Goal: Task Accomplishment & Management: Manage account settings

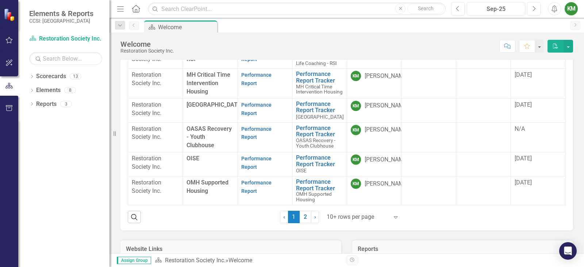
scroll to position [292, 0]
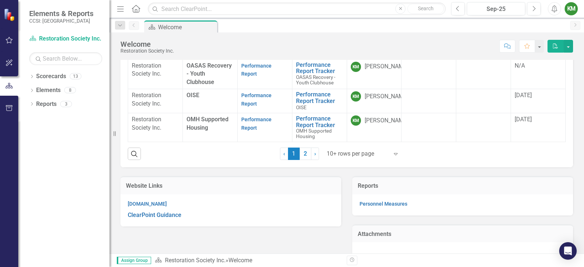
drag, startPoint x: 303, startPoint y: 151, endPoint x: 306, endPoint y: 202, distance: 50.5
click at [303, 151] on link "2" at bounding box center [306, 153] width 12 height 12
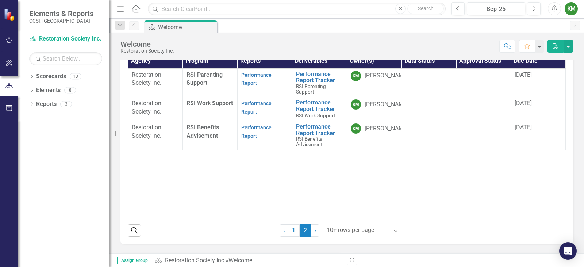
scroll to position [176, 0]
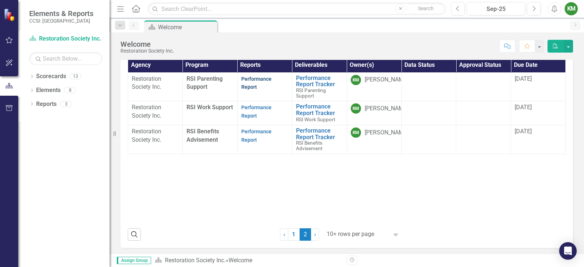
click at [257, 78] on link "Performance Report" at bounding box center [256, 83] width 30 height 14
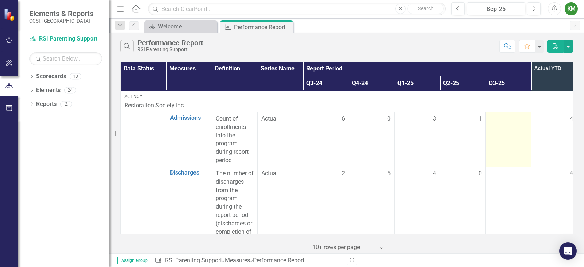
click at [502, 121] on div at bounding box center [508, 119] width 38 height 9
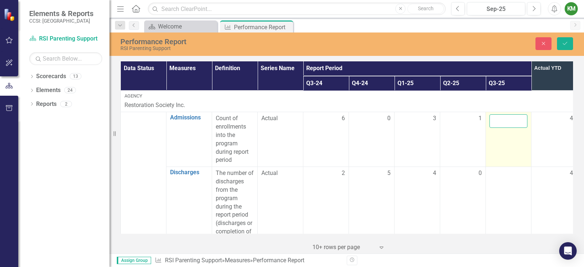
click at [502, 121] on input "number" at bounding box center [508, 120] width 38 height 13
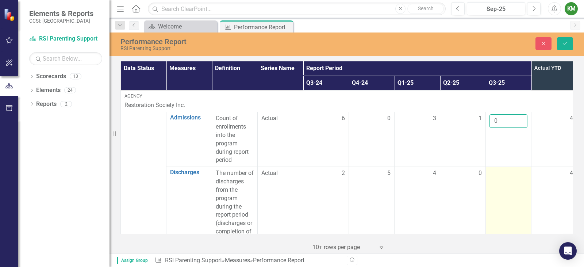
type input "0"
click at [489, 172] on td at bounding box center [509, 207] width 46 height 80
click at [492, 173] on input "number" at bounding box center [508, 175] width 38 height 13
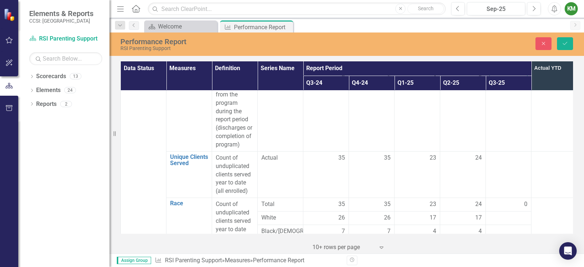
scroll to position [127, 0]
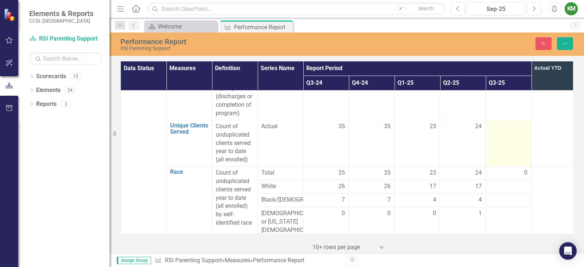
type input "4"
click at [505, 128] on div at bounding box center [508, 126] width 38 height 9
click at [505, 128] on div at bounding box center [508, 128] width 38 height 13
click at [504, 127] on input "number" at bounding box center [508, 128] width 38 height 13
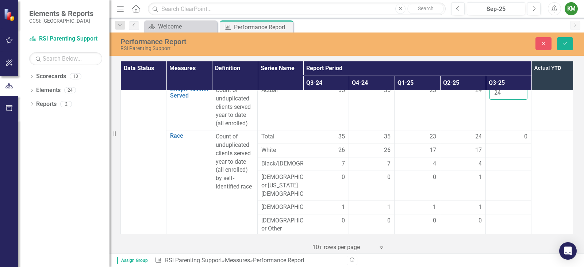
scroll to position [167, 0]
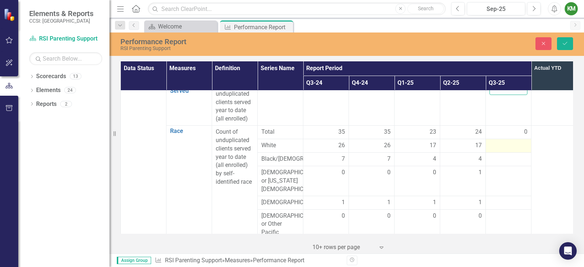
type input "24"
click at [506, 148] on div at bounding box center [508, 145] width 38 height 9
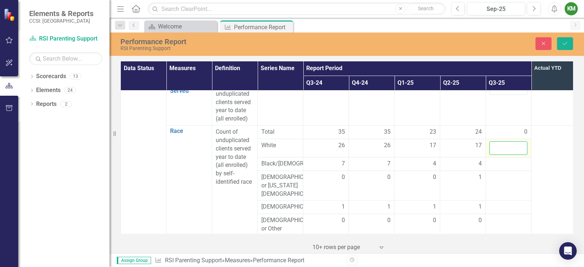
click at [506, 147] on input "number" at bounding box center [508, 147] width 38 height 13
type input "17"
click at [506, 165] on div at bounding box center [508, 163] width 38 height 9
click at [505, 165] on input "number" at bounding box center [508, 165] width 38 height 13
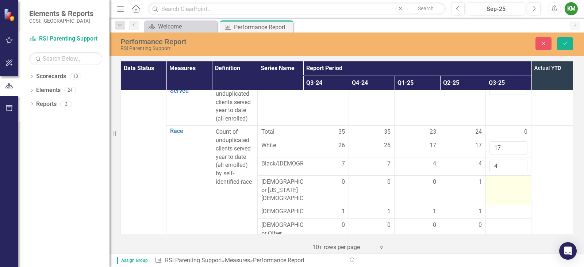
type input "4"
click at [501, 192] on td at bounding box center [509, 190] width 46 height 30
click at [501, 188] on input "number" at bounding box center [508, 184] width 38 height 13
type input "1"
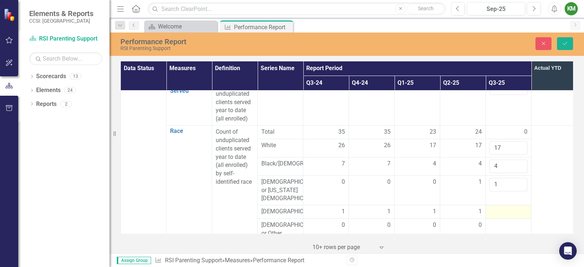
click at [500, 215] on div at bounding box center [508, 211] width 38 height 9
click at [499, 215] on input "number" at bounding box center [508, 213] width 38 height 13
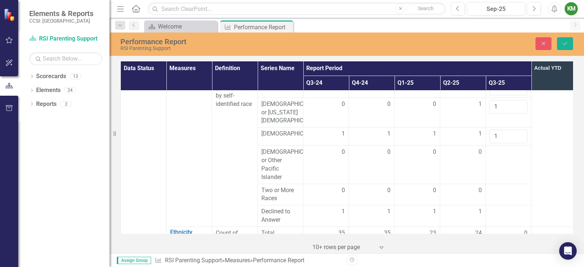
scroll to position [250, 0]
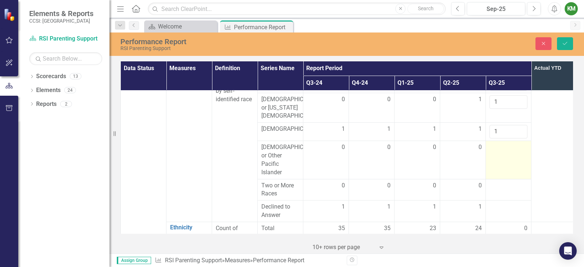
type input "1"
click at [497, 158] on td at bounding box center [509, 160] width 46 height 38
click at [496, 155] on input "number" at bounding box center [508, 149] width 38 height 13
type input "0"
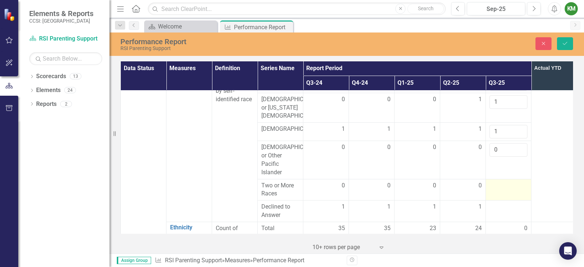
click at [498, 190] on div at bounding box center [508, 185] width 38 height 9
click at [499, 189] on input "number" at bounding box center [508, 187] width 38 height 13
type input "0"
click at [502, 211] on div at bounding box center [508, 206] width 38 height 9
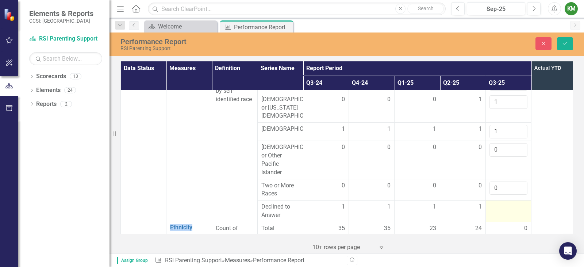
click at [502, 211] on div at bounding box center [508, 206] width 38 height 9
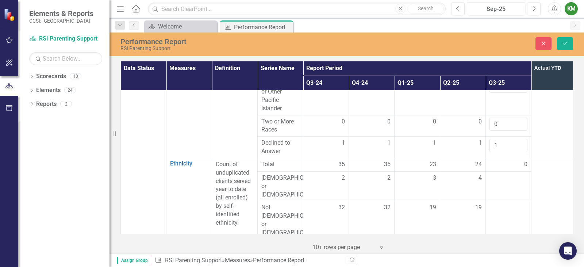
scroll to position [346, 0]
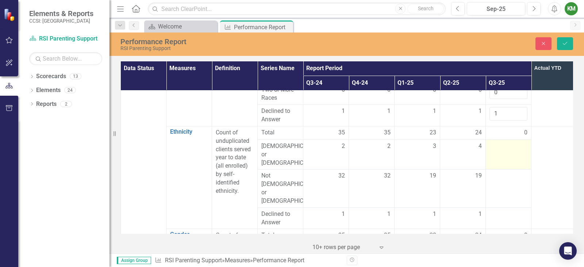
type input "1"
click at [495, 147] on div at bounding box center [508, 146] width 38 height 9
click at [495, 148] on input "number" at bounding box center [508, 148] width 38 height 13
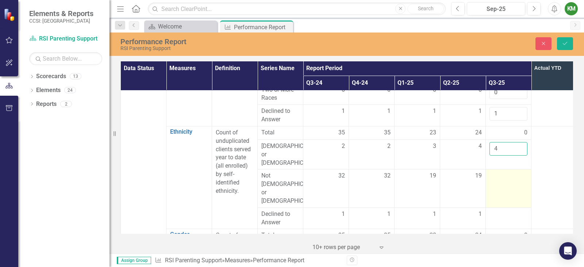
type input "4"
click at [496, 171] on div at bounding box center [508, 175] width 38 height 9
click at [495, 171] on input "number" at bounding box center [508, 177] width 38 height 13
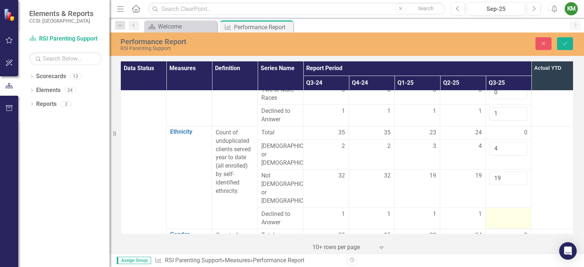
type input "19"
click at [496, 210] on div at bounding box center [508, 214] width 38 height 9
click at [496, 210] on input "number" at bounding box center [508, 216] width 38 height 13
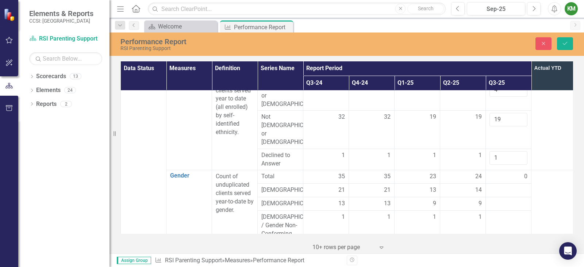
scroll to position [427, 0]
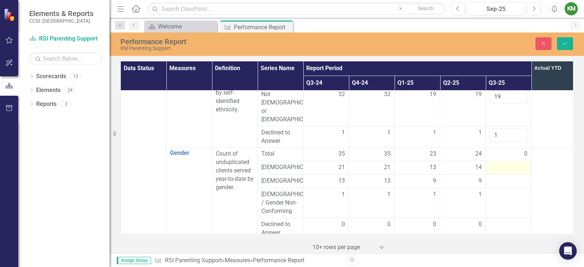
type input "1"
click at [491, 163] on div at bounding box center [508, 167] width 38 height 9
click at [493, 163] on input "number" at bounding box center [508, 169] width 38 height 13
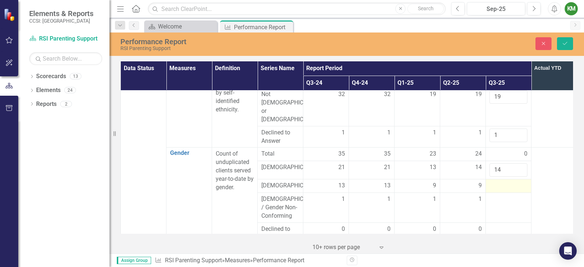
type input "14"
click at [498, 181] on div at bounding box center [508, 185] width 38 height 9
click at [497, 181] on input "number" at bounding box center [508, 187] width 38 height 13
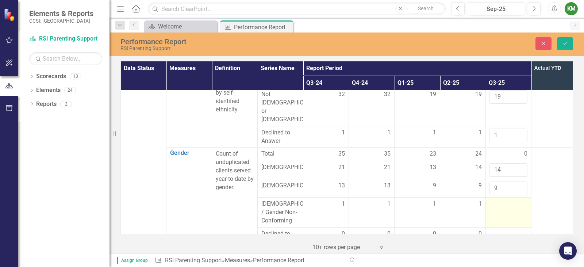
type input "9"
click at [499, 200] on div at bounding box center [508, 204] width 38 height 9
click at [499, 200] on input "number" at bounding box center [508, 206] width 38 height 13
drag, startPoint x: 500, startPoint y: 180, endPoint x: 490, endPoint y: 182, distance: 10.4
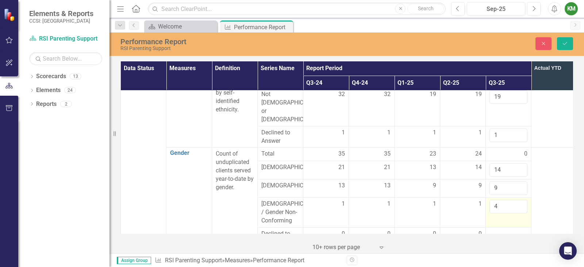
click at [489, 197] on td "4" at bounding box center [509, 212] width 46 height 30
type input "1"
click at [502, 205] on td "1" at bounding box center [509, 212] width 46 height 30
click at [501, 229] on div at bounding box center [508, 233] width 38 height 9
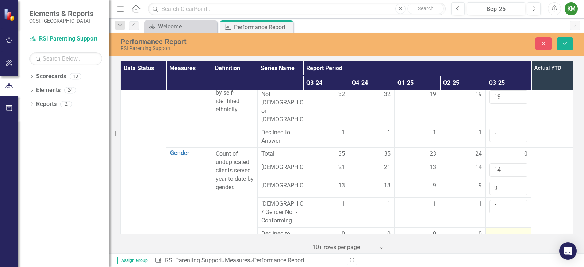
click at [501, 229] on div at bounding box center [508, 233] width 38 height 9
click at [500, 229] on input "number" at bounding box center [508, 235] width 38 height 13
type input "1"
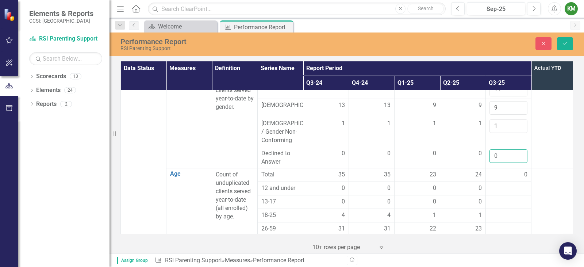
scroll to position [525, 0]
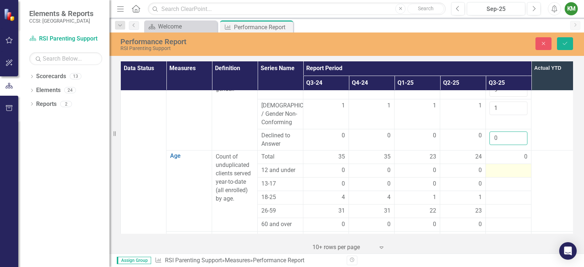
type input "0"
click at [504, 166] on div at bounding box center [508, 170] width 38 height 9
click at [503, 166] on input "number" at bounding box center [508, 172] width 38 height 13
type input "0"
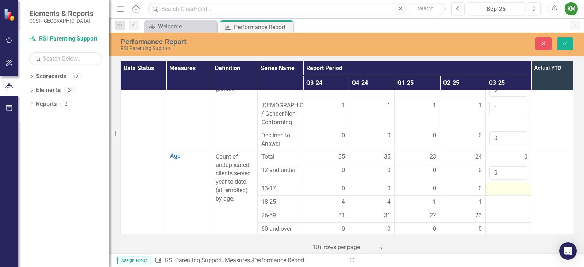
click at [502, 184] on div at bounding box center [508, 188] width 38 height 9
click at [502, 184] on input "number" at bounding box center [508, 190] width 38 height 13
drag, startPoint x: 498, startPoint y: 172, endPoint x: 492, endPoint y: 173, distance: 6.2
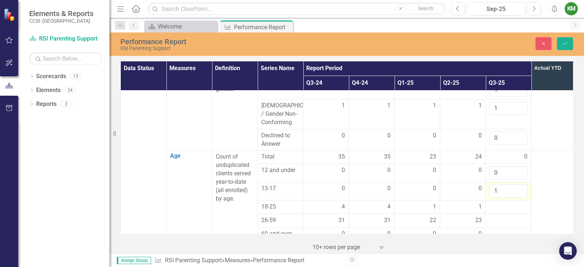
click at [492, 184] on input "1" at bounding box center [508, 190] width 38 height 13
type input "0"
click at [497, 202] on div at bounding box center [508, 206] width 38 height 9
click at [497, 202] on input "number" at bounding box center [508, 208] width 38 height 13
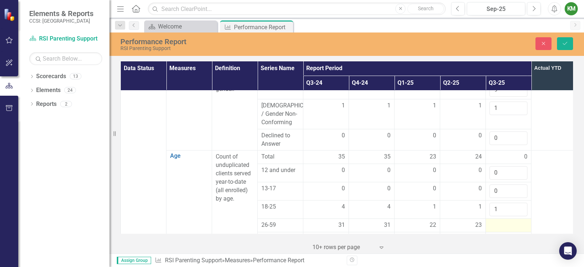
type input "1"
click at [499, 221] on div at bounding box center [508, 225] width 38 height 9
click at [498, 221] on input "number" at bounding box center [508, 227] width 38 height 13
type input "23"
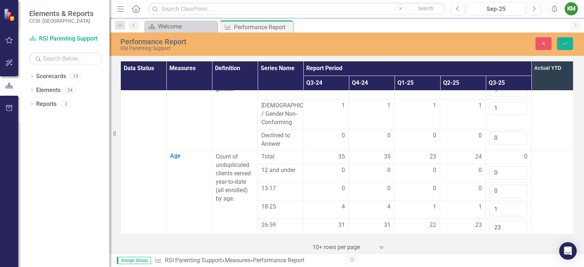
click at [507, 239] on div at bounding box center [508, 243] width 38 height 9
click at [501, 239] on input "number" at bounding box center [508, 245] width 38 height 13
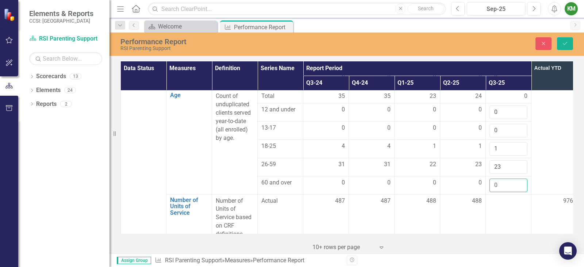
scroll to position [599, 0]
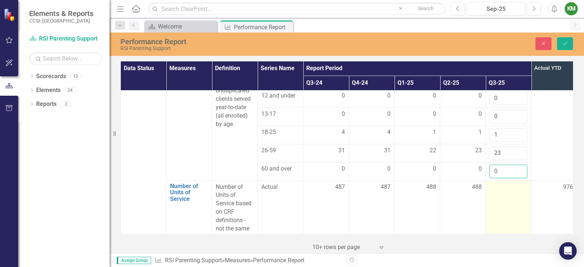
type input "0"
click at [503, 183] on div at bounding box center [508, 187] width 38 height 9
click at [502, 183] on input "number" at bounding box center [508, 189] width 38 height 13
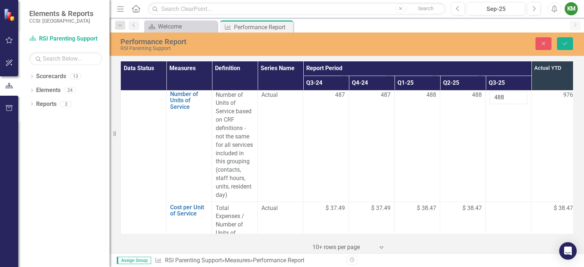
scroll to position [714, 0]
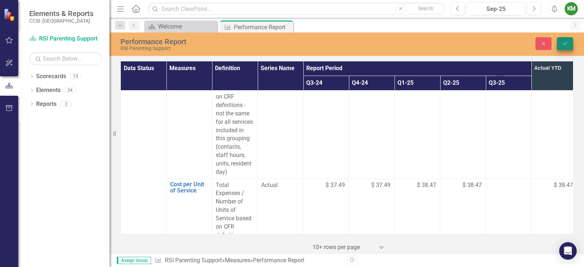
type input "488"
click at [563, 43] on icon "Save" at bounding box center [564, 43] width 7 height 5
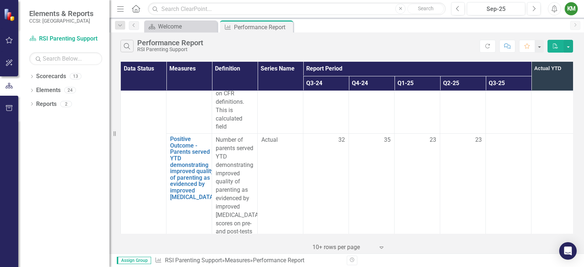
scroll to position [803, 0]
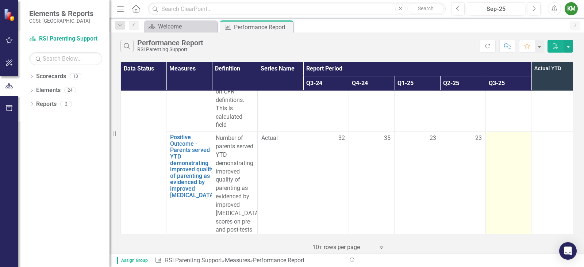
click at [506, 134] on div at bounding box center [508, 138] width 38 height 9
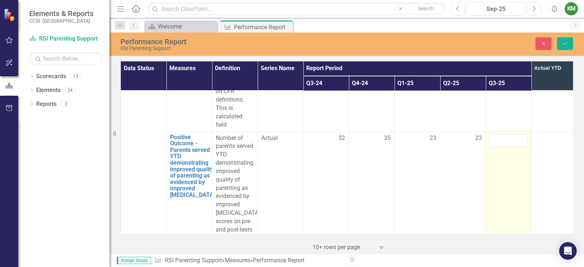
click at [506, 134] on input "number" at bounding box center [508, 140] width 38 height 13
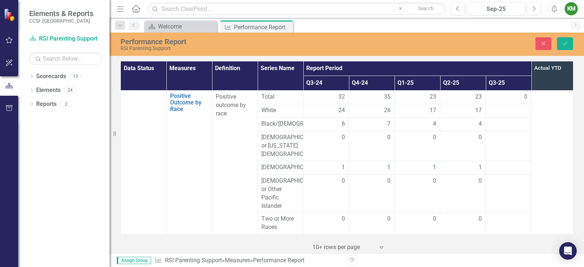
scroll to position [968, 0]
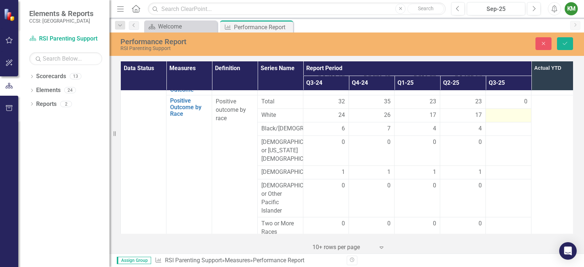
type input "24"
click at [507, 111] on div at bounding box center [508, 115] width 38 height 9
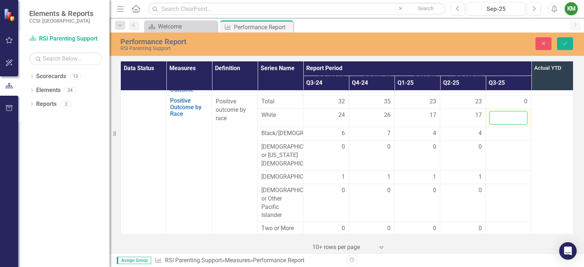
click at [505, 111] on input "number" at bounding box center [508, 117] width 38 height 13
type input "17"
click at [505, 131] on td at bounding box center [509, 133] width 46 height 13
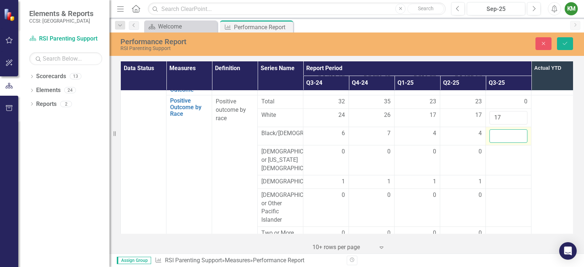
click at [505, 129] on input "number" at bounding box center [508, 135] width 38 height 13
type input "4"
click at [502, 147] on div at bounding box center [508, 151] width 38 height 9
click at [502, 147] on input "1" at bounding box center [508, 153] width 38 height 13
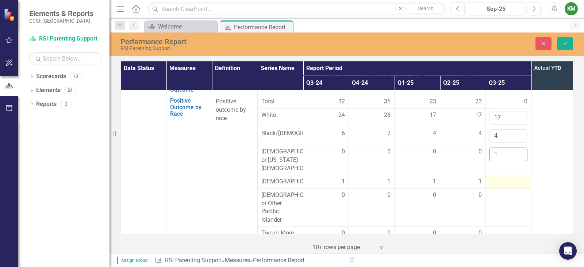
type input "1"
click at [503, 177] on div at bounding box center [508, 181] width 38 height 9
click at [503, 177] on input "number" at bounding box center [508, 183] width 38 height 13
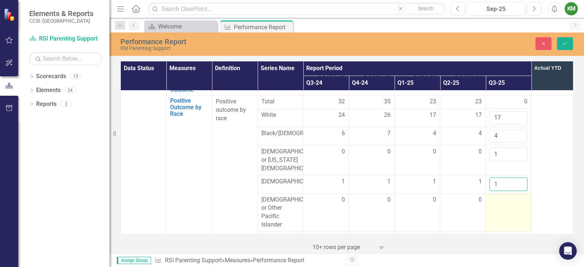
type input "1"
click at [495, 196] on div at bounding box center [508, 200] width 38 height 9
click at [495, 196] on input "number" at bounding box center [508, 202] width 38 height 13
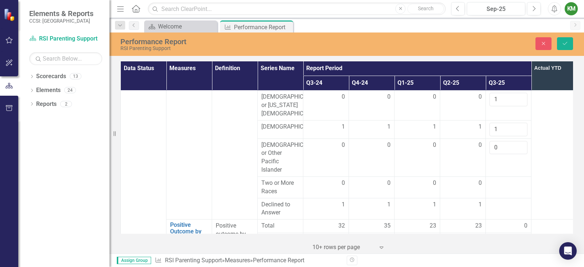
scroll to position [1050, 0]
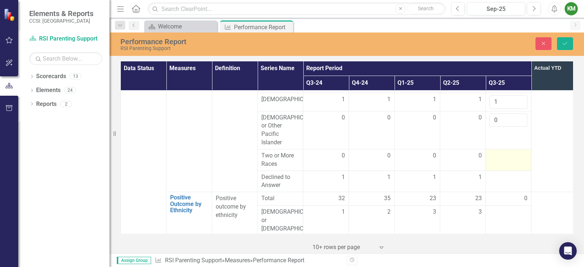
type input "0"
click at [489, 155] on td at bounding box center [509, 160] width 46 height 22
click at [489, 154] on td at bounding box center [509, 160] width 46 height 22
click at [492, 151] on input "number" at bounding box center [508, 157] width 38 height 13
type input "0"
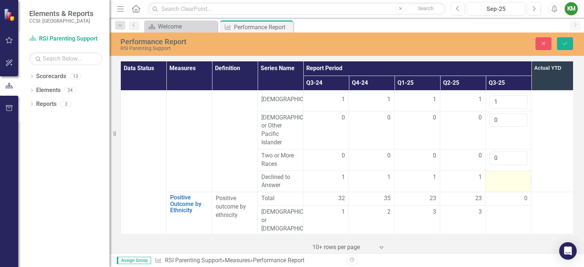
click at [496, 173] on div at bounding box center [508, 177] width 38 height 9
click at [496, 173] on input "number" at bounding box center [508, 179] width 38 height 13
type input "1"
click at [495, 209] on div at bounding box center [508, 212] width 38 height 9
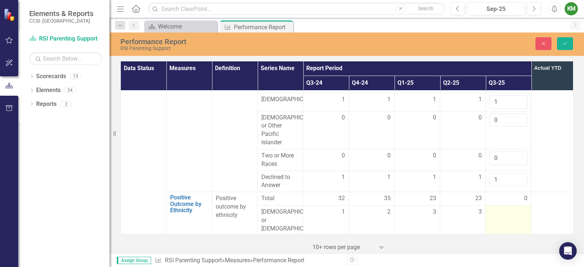
click at [495, 209] on div at bounding box center [508, 212] width 38 height 9
click at [495, 208] on input "number" at bounding box center [508, 214] width 38 height 13
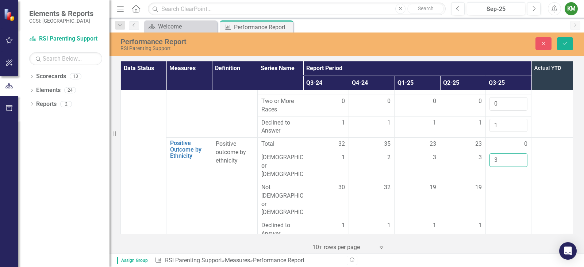
scroll to position [1109, 0]
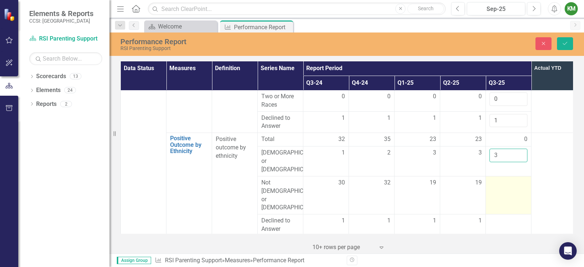
type input "3"
click at [497, 178] on div at bounding box center [508, 182] width 38 height 9
click at [497, 178] on input "number" at bounding box center [508, 184] width 38 height 13
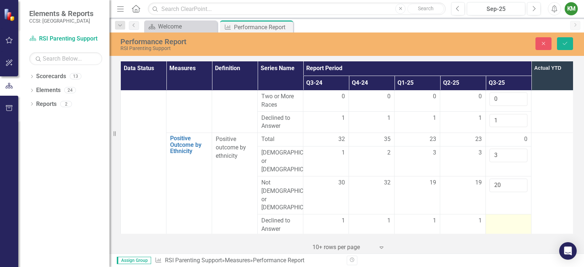
type input "20"
click at [497, 216] on div at bounding box center [508, 220] width 38 height 9
click at [497, 216] on input "number" at bounding box center [508, 222] width 38 height 13
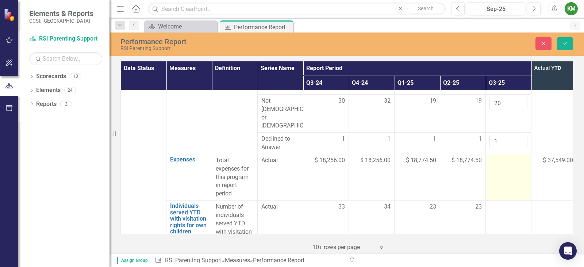
type input "1"
click at [492, 156] on div at bounding box center [508, 160] width 38 height 9
click at [493, 156] on input "number" at bounding box center [508, 162] width 38 height 13
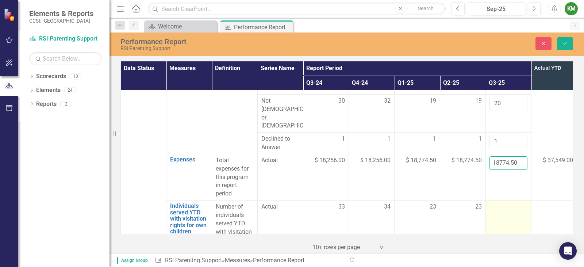
type input "18774.50"
click at [505, 202] on div at bounding box center [508, 206] width 38 height 9
click at [505, 202] on input "number" at bounding box center [508, 208] width 38 height 13
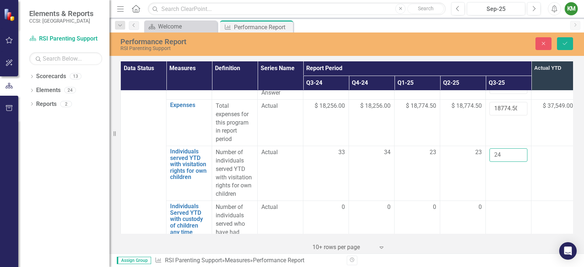
scroll to position [1286, 0]
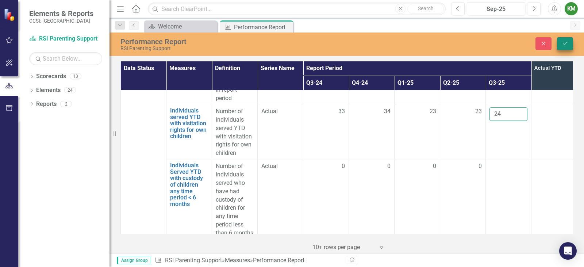
type input "24"
click at [566, 47] on button "Save" at bounding box center [565, 43] width 16 height 13
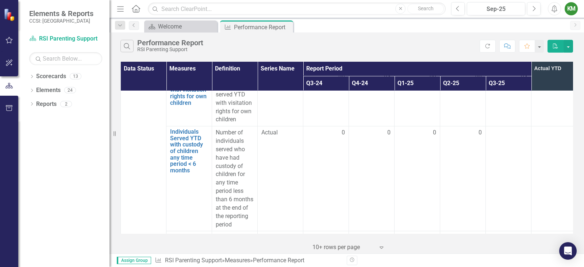
scroll to position [1306, 0]
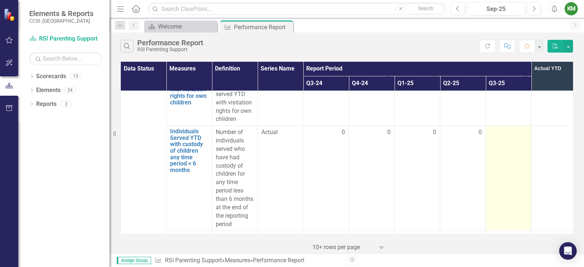
click at [514, 126] on td at bounding box center [509, 178] width 46 height 105
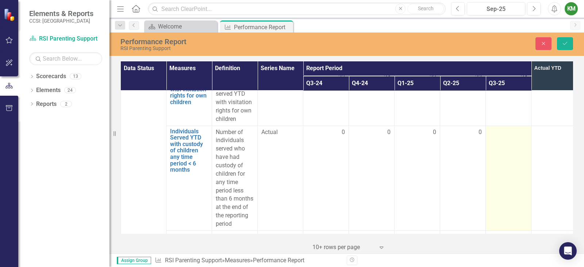
click at [510, 128] on div at bounding box center [508, 132] width 38 height 9
click at [508, 128] on input "number" at bounding box center [508, 134] width 38 height 13
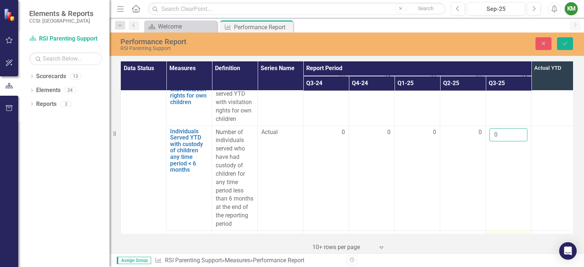
type input "0"
click at [501, 233] on div at bounding box center [508, 237] width 38 height 9
click at [501, 233] on input "number" at bounding box center [508, 239] width 38 height 13
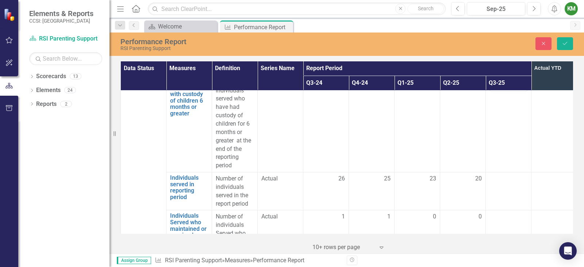
scroll to position [1470, 0]
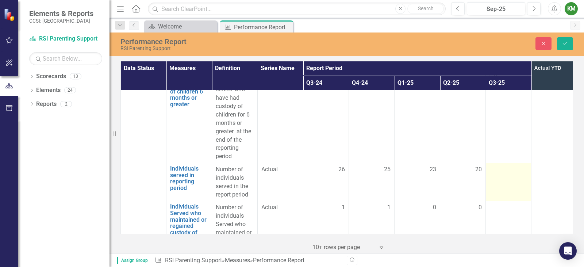
type input "0"
click at [507, 165] on div at bounding box center [508, 169] width 38 height 9
click at [502, 165] on input "number" at bounding box center [508, 171] width 38 height 13
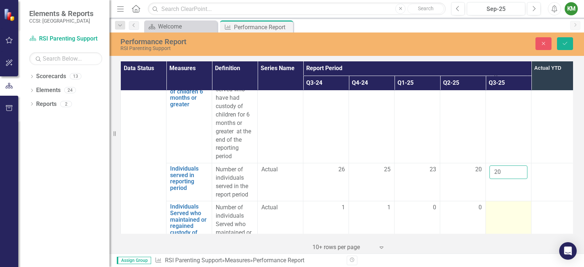
type input "20"
click at [512, 203] on div at bounding box center [508, 207] width 38 height 9
click at [510, 203] on input "number" at bounding box center [508, 209] width 38 height 13
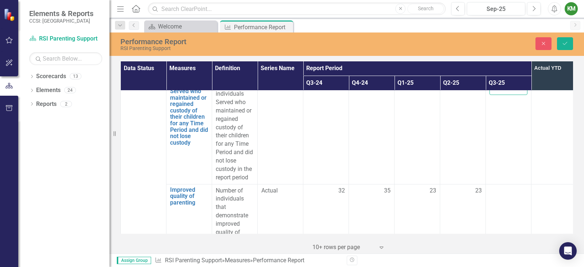
scroll to position [1623, 0]
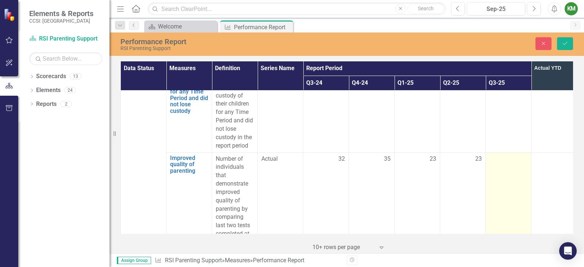
type input "0"
click at [507, 155] on div at bounding box center [508, 159] width 38 height 9
click at [506, 155] on input "number" at bounding box center [508, 161] width 38 height 13
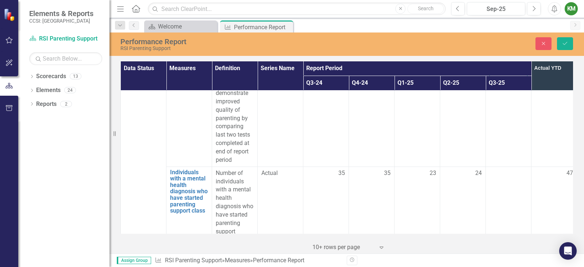
scroll to position [1755, 0]
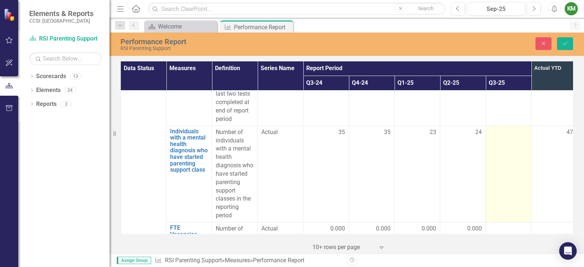
type input "24"
click at [494, 128] on div at bounding box center [508, 132] width 38 height 9
click at [496, 128] on input "number" at bounding box center [508, 134] width 38 height 13
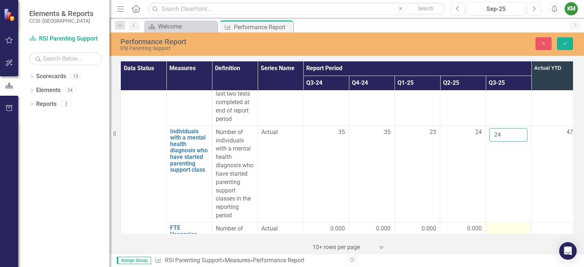
type input "24"
click at [494, 224] on div at bounding box center [508, 228] width 38 height 9
click at [494, 224] on input "number" at bounding box center [508, 230] width 38 height 13
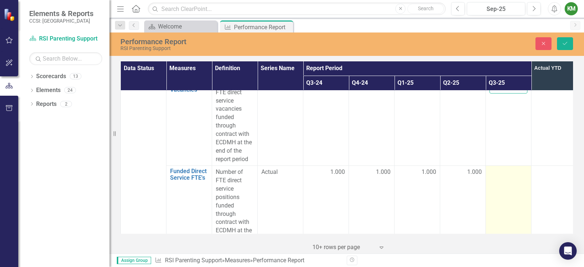
type input "0"
click at [501, 168] on div at bounding box center [508, 172] width 38 height 9
click at [500, 168] on input "number" at bounding box center [508, 174] width 38 height 13
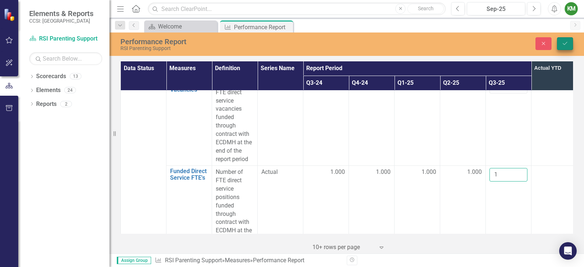
type input "1"
drag, startPoint x: 568, startPoint y: 43, endPoint x: 573, endPoint y: 121, distance: 77.9
click at [568, 43] on button "Save" at bounding box center [565, 43] width 16 height 13
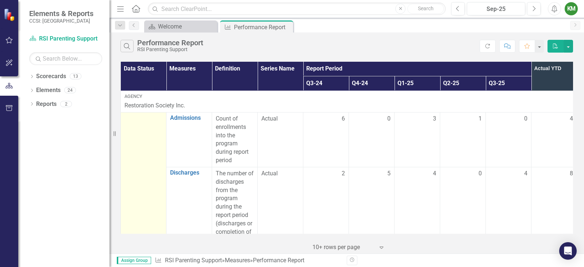
click at [144, 120] on div at bounding box center [143, 119] width 38 height 9
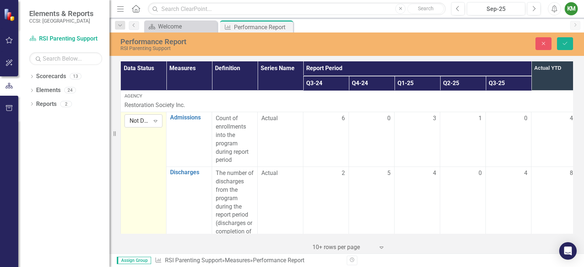
click at [144, 117] on div "Not Defined" at bounding box center [140, 121] width 20 height 8
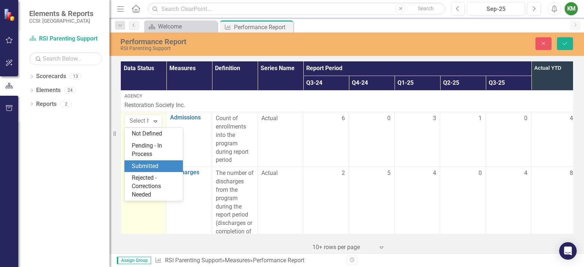
click at [150, 165] on div "Submitted" at bounding box center [155, 166] width 47 height 8
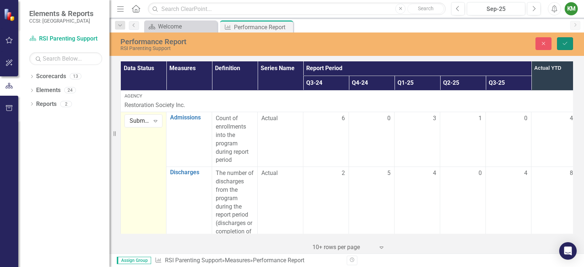
click at [563, 41] on icon "Save" at bounding box center [564, 43] width 7 height 5
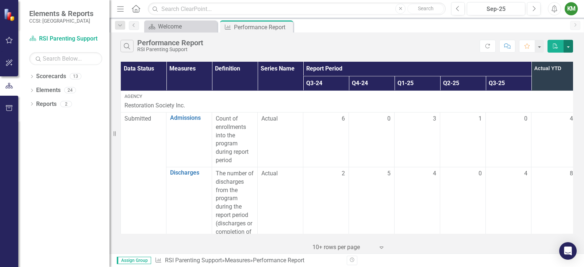
click at [568, 45] on button "button" at bounding box center [567, 46] width 9 height 13
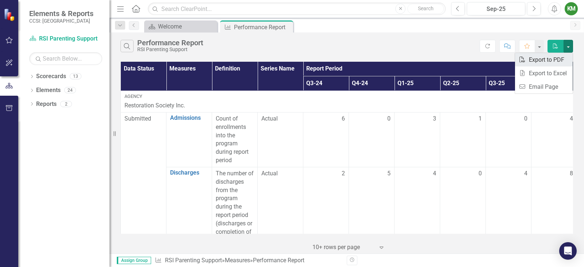
click at [555, 60] on link "PDF Export to PDF" at bounding box center [544, 59] width 58 height 13
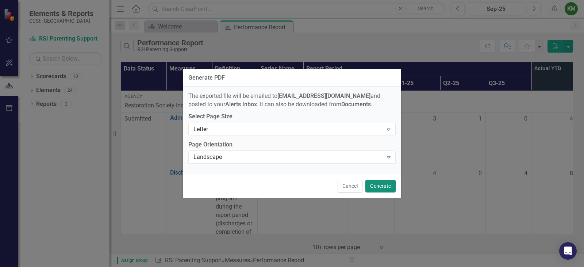
click at [387, 189] on button "Generate" at bounding box center [380, 186] width 30 height 13
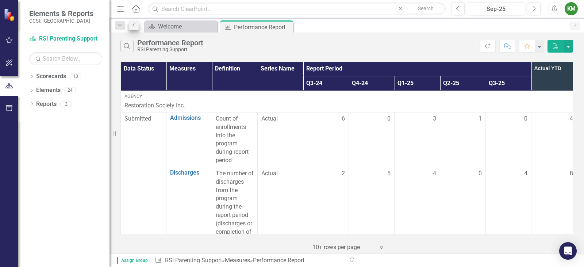
drag, startPoint x: 140, startPoint y: 9, endPoint x: 137, endPoint y: 25, distance: 16.1
click at [140, 9] on icon "Home" at bounding box center [135, 9] width 9 height 8
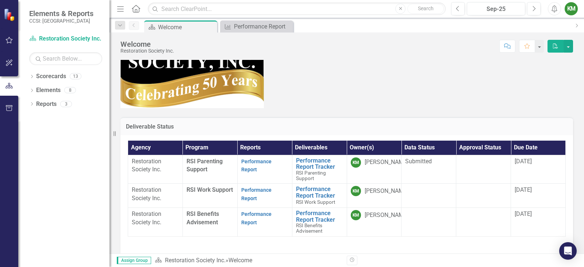
scroll to position [109, 0]
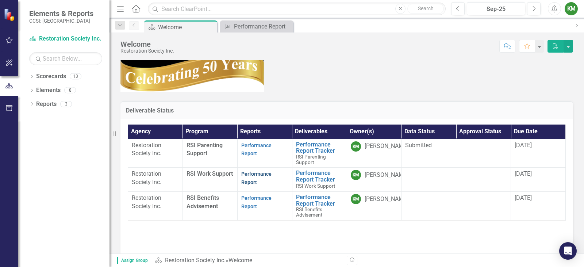
click at [260, 172] on link "Performance Report" at bounding box center [256, 178] width 30 height 14
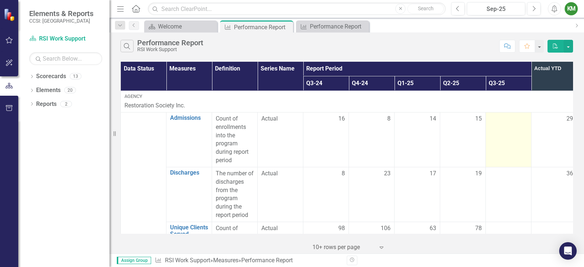
click at [505, 120] on div at bounding box center [508, 119] width 38 height 9
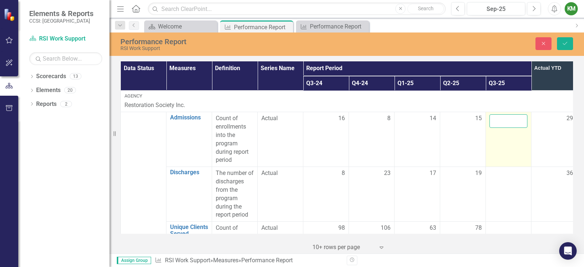
click at [505, 119] on input "number" at bounding box center [508, 120] width 38 height 13
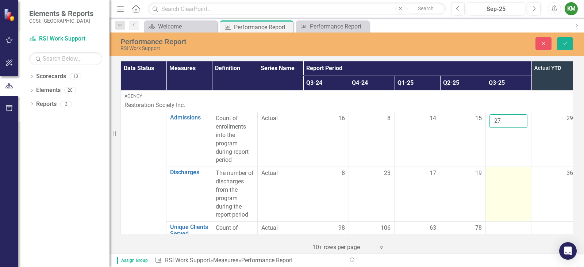
type input "27"
click at [493, 175] on div at bounding box center [508, 173] width 38 height 9
click at [494, 175] on div at bounding box center [508, 173] width 38 height 9
click at [496, 173] on input "number" at bounding box center [508, 175] width 38 height 13
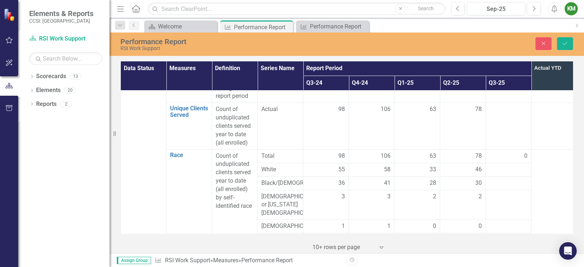
scroll to position [103, 0]
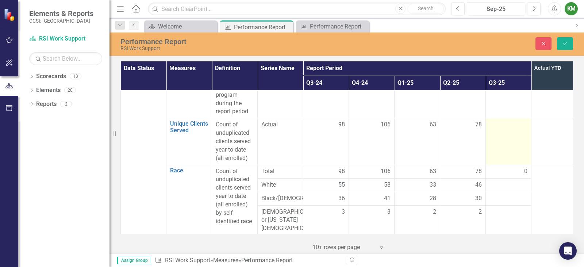
type input "8"
click at [502, 131] on td at bounding box center [509, 141] width 46 height 46
click at [501, 125] on input "number" at bounding box center [508, 126] width 38 height 13
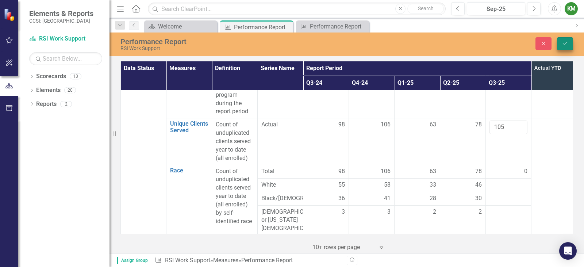
type input "105"
click at [561, 45] on button "Save" at bounding box center [565, 43] width 16 height 13
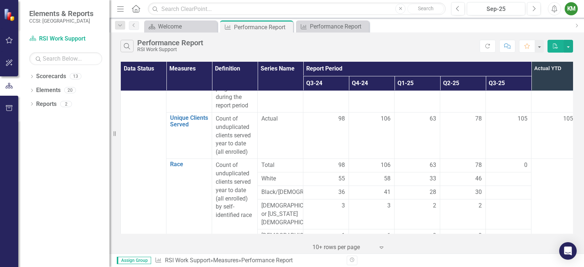
scroll to position [146, 0]
